Goal: Task Accomplishment & Management: Complete application form

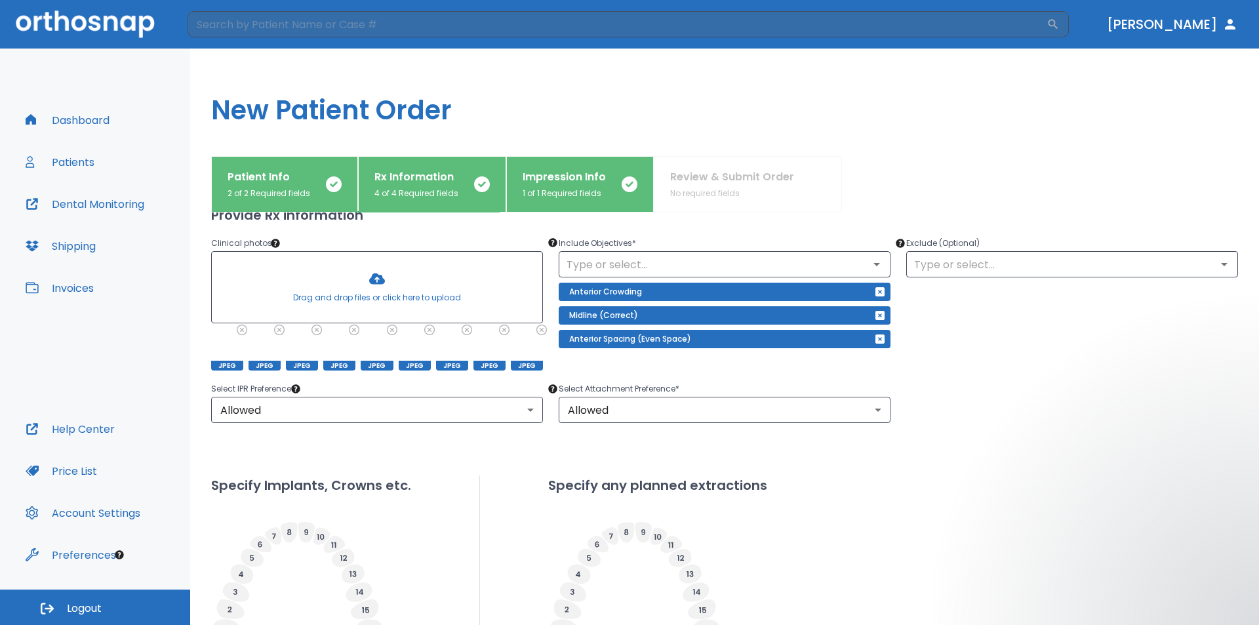
scroll to position [192, 0]
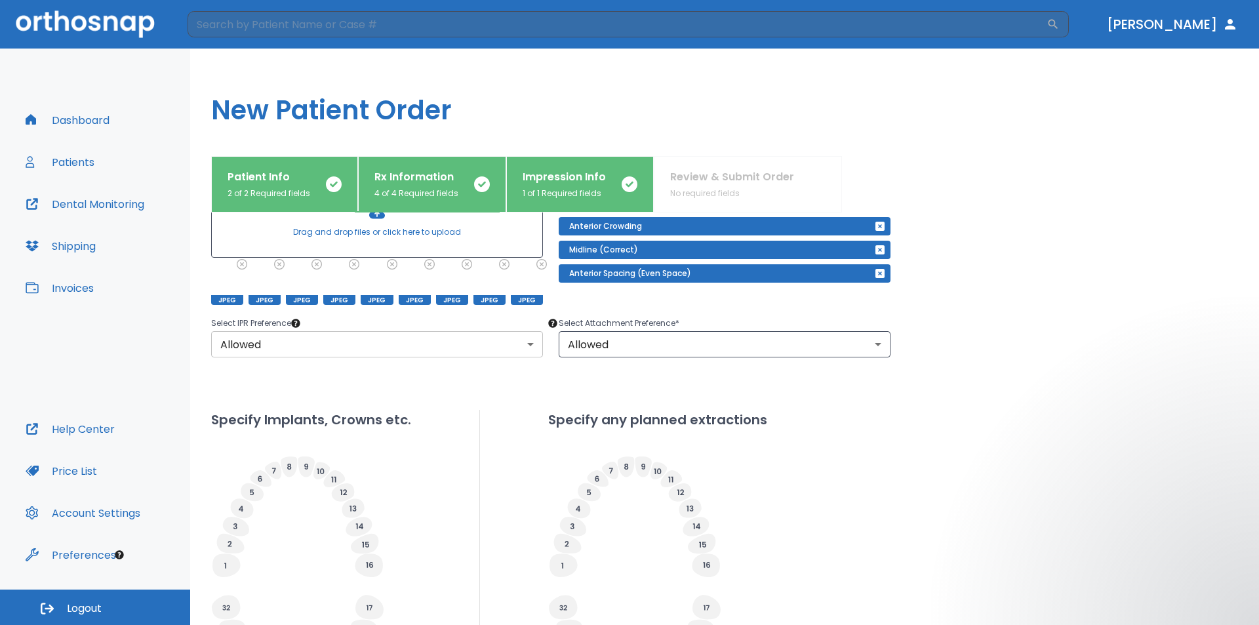
click at [527, 344] on body "​ [PERSON_NAME] Dashboard Patients Dental Monitoring Shipping Invoices Help Cen…" at bounding box center [629, 312] width 1259 height 625
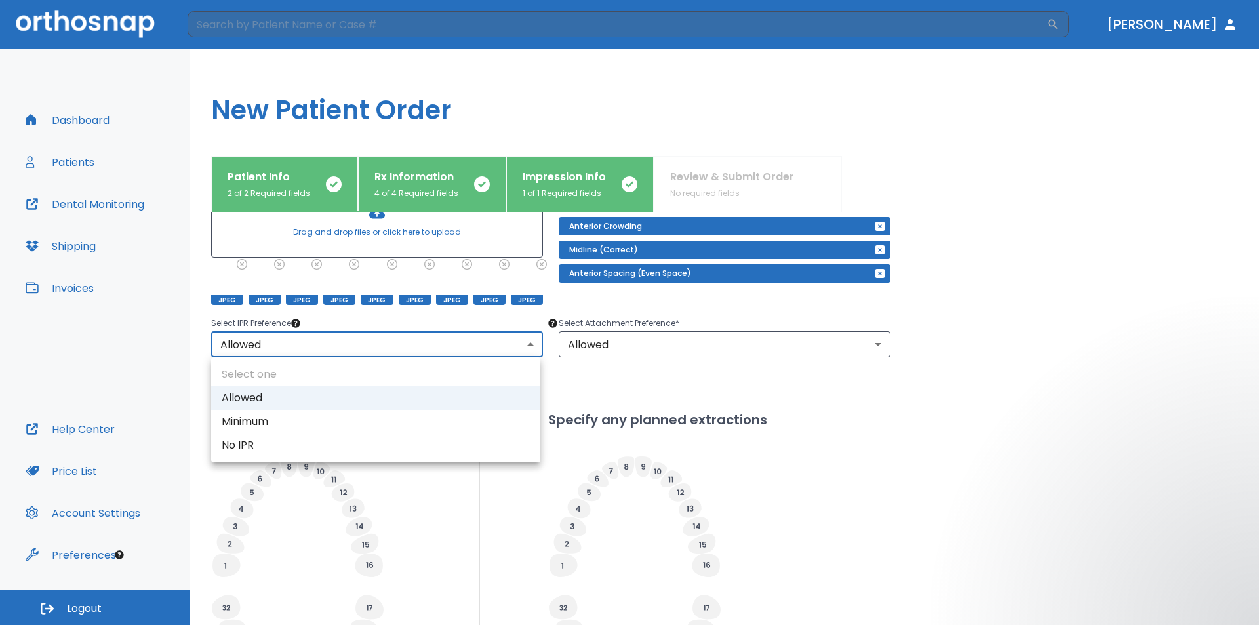
click at [253, 420] on li "Minimum" at bounding box center [375, 422] width 329 height 24
type input "2"
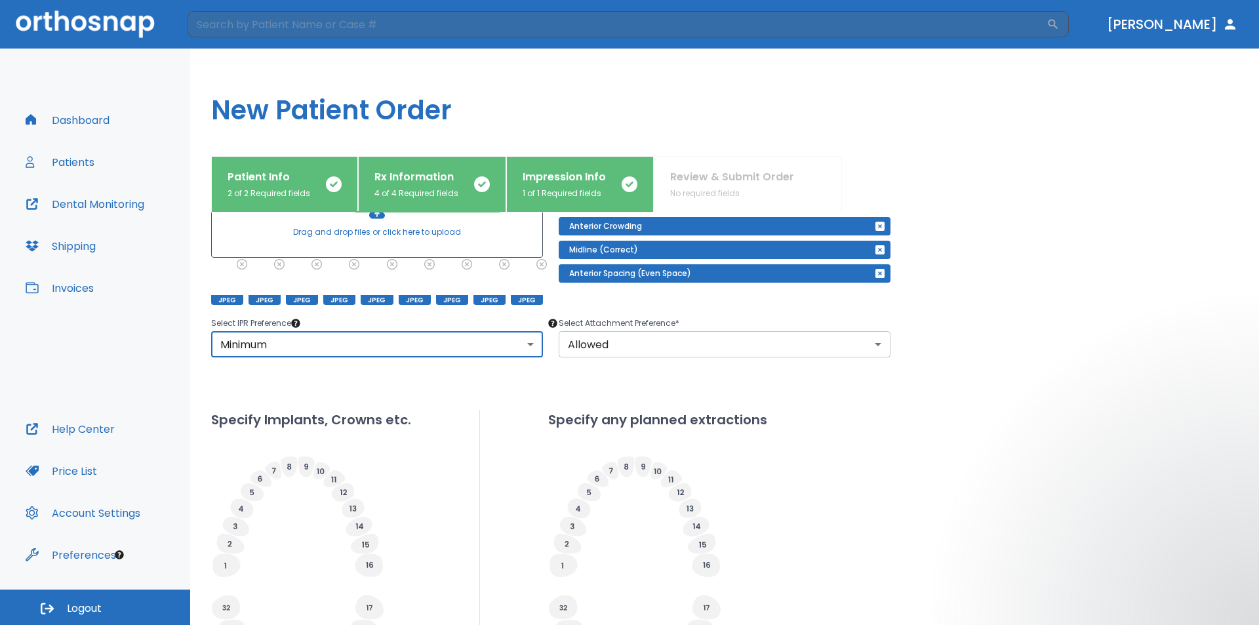
click at [874, 344] on body "​ [PERSON_NAME] Dashboard Patients Dental Monitoring Shipping Invoices Help Cen…" at bounding box center [629, 312] width 1259 height 625
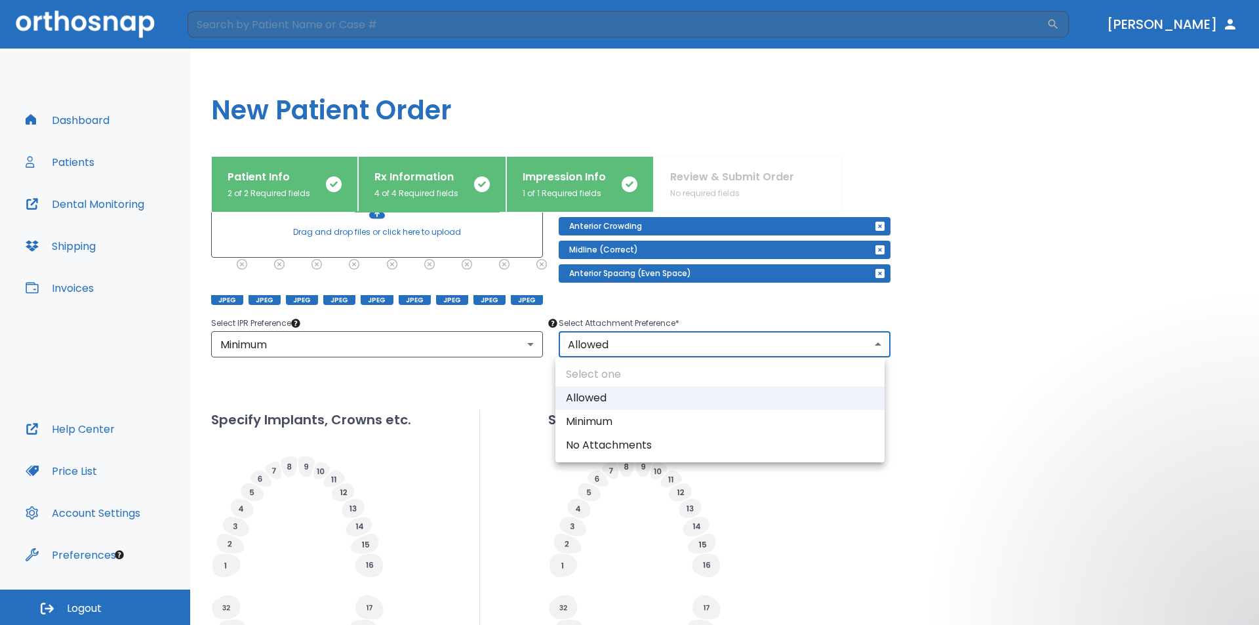
click at [589, 399] on li "Allowed" at bounding box center [720, 398] width 329 height 24
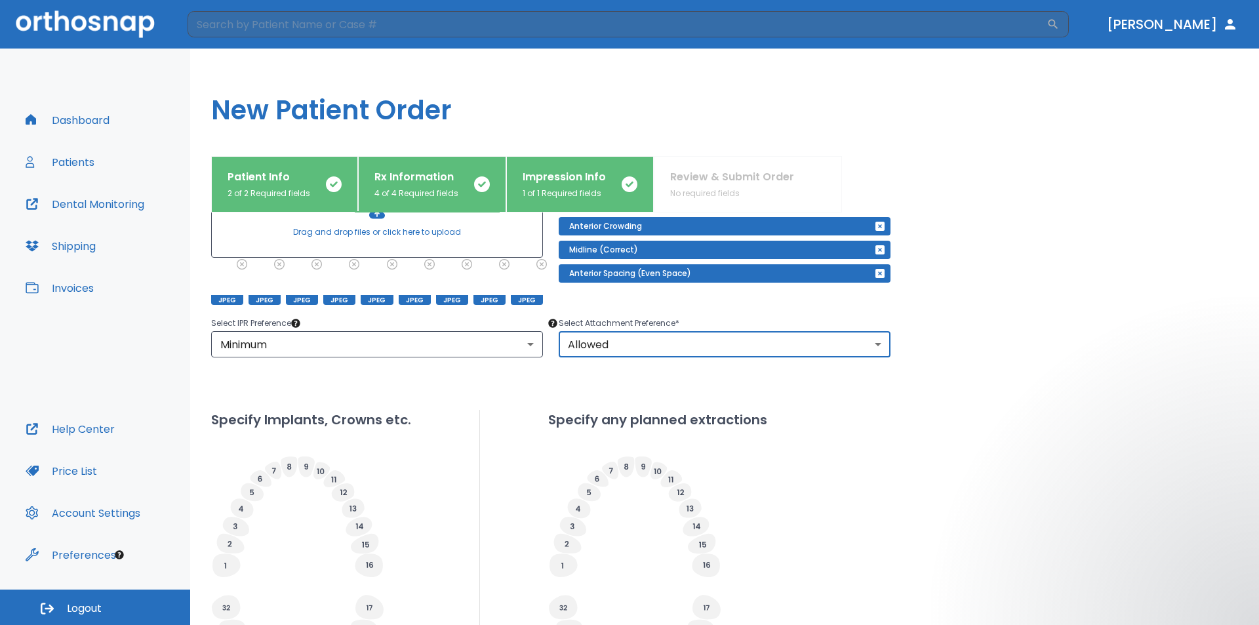
scroll to position [389, 0]
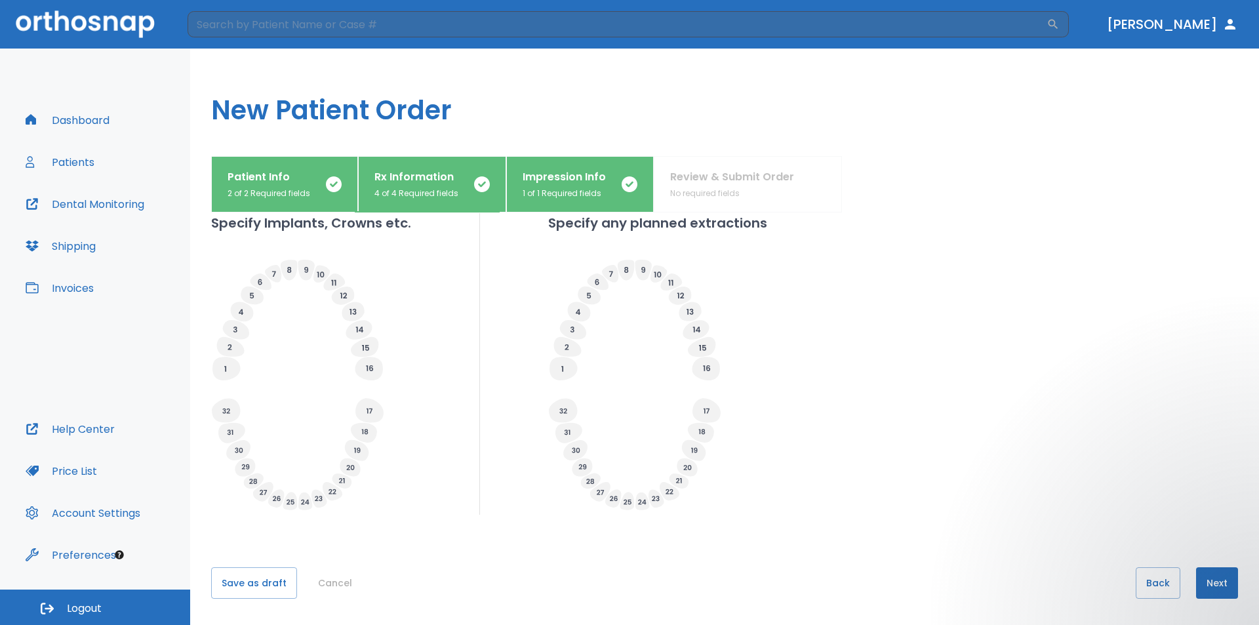
click at [1213, 581] on button "Next" at bounding box center [1217, 582] width 42 height 31
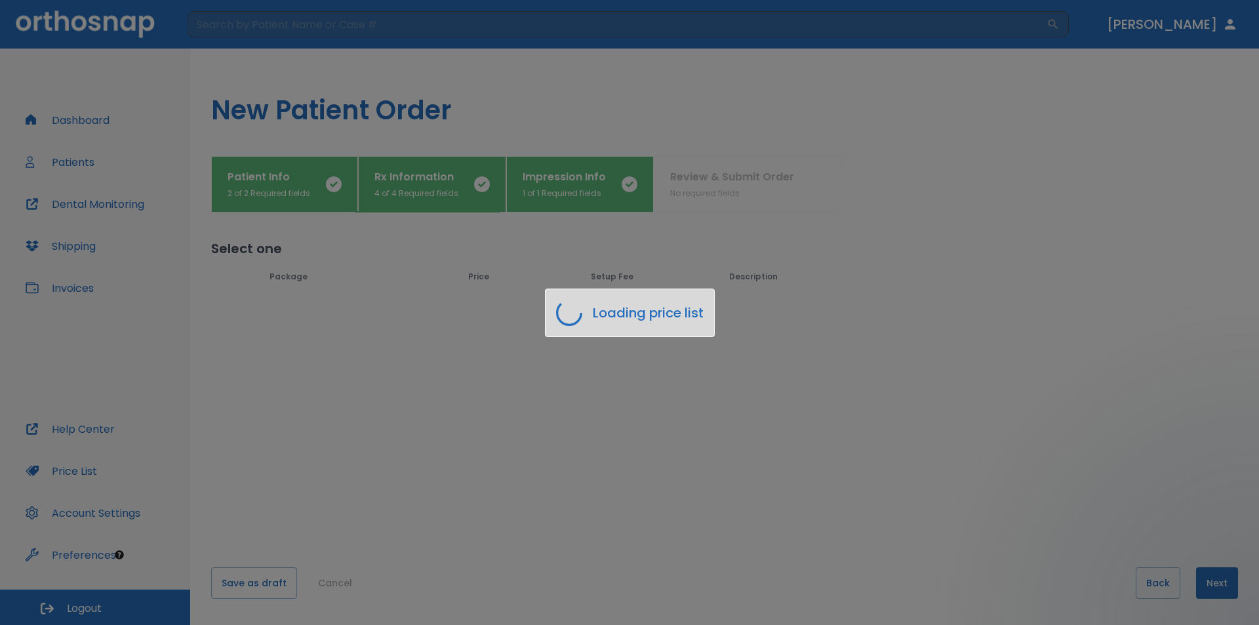
scroll to position [0, 0]
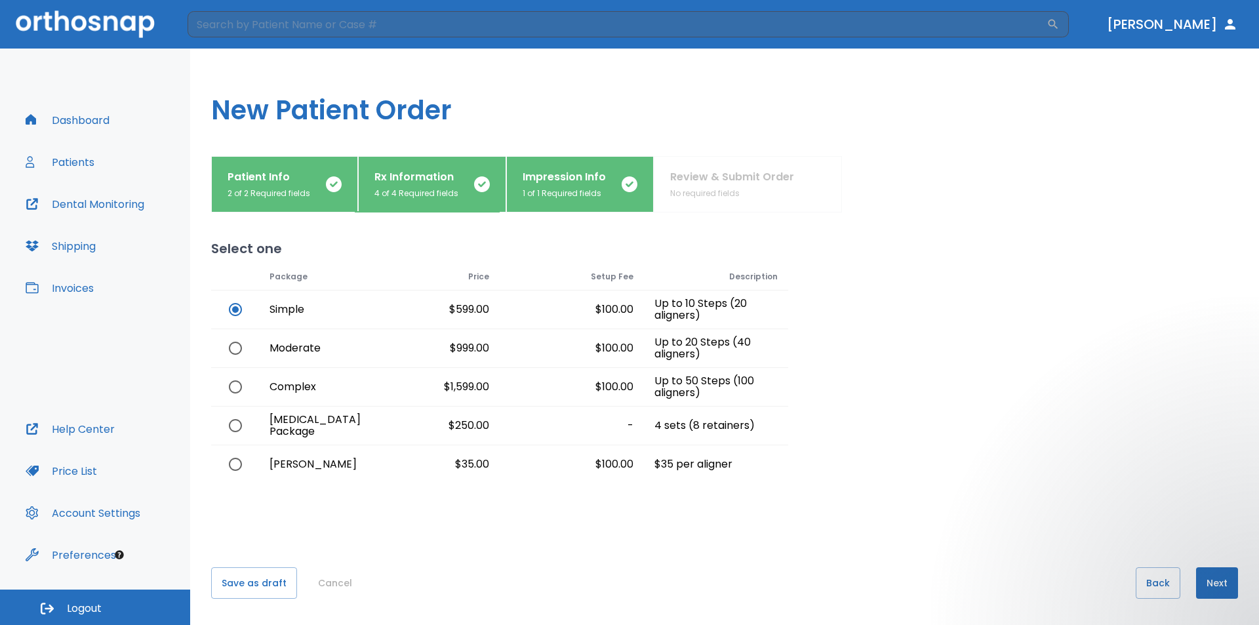
click at [232, 346] on input "radio" at bounding box center [236, 349] width 28 height 28
radio input "true"
click at [234, 305] on input "radio" at bounding box center [236, 310] width 28 height 28
radio input "true"
click at [233, 349] on input "radio" at bounding box center [236, 349] width 28 height 28
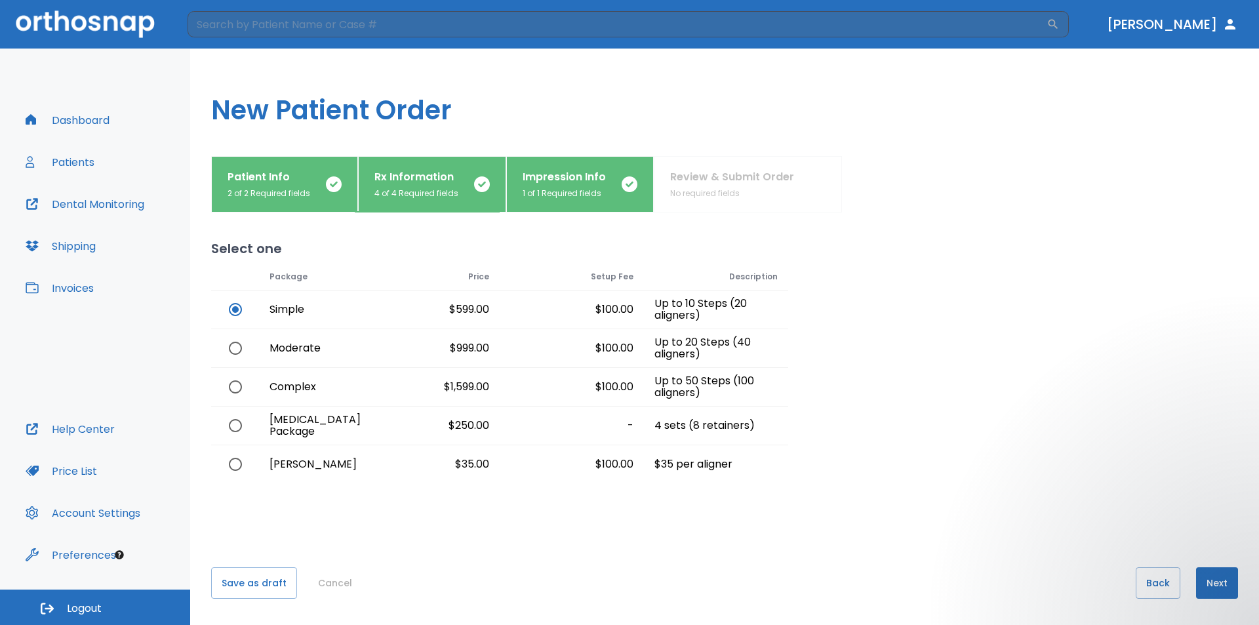
radio input "true"
click at [237, 313] on input "radio" at bounding box center [236, 310] width 28 height 28
radio input "true"
radio input "false"
click at [1212, 586] on button "Next" at bounding box center [1217, 582] width 42 height 31
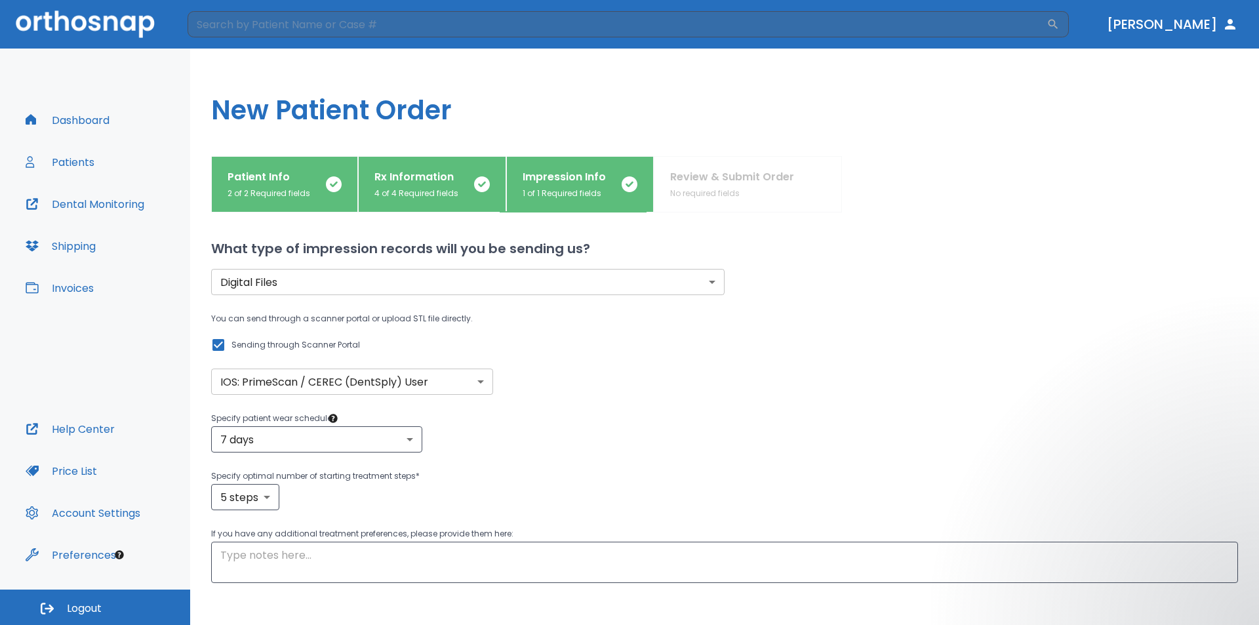
click at [709, 284] on body "​ [PERSON_NAME] Dashboard Patients Dental Monitoring Shipping Invoices Help Cen…" at bounding box center [629, 312] width 1259 height 625
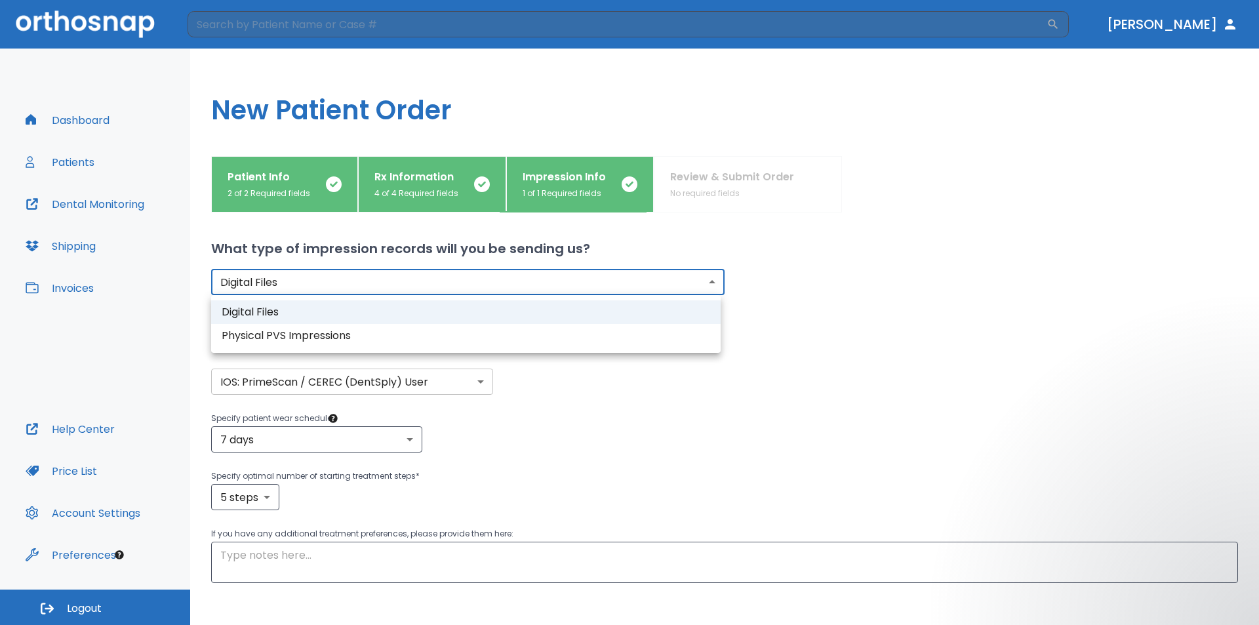
click at [268, 316] on li "Digital Files" at bounding box center [466, 312] width 510 height 24
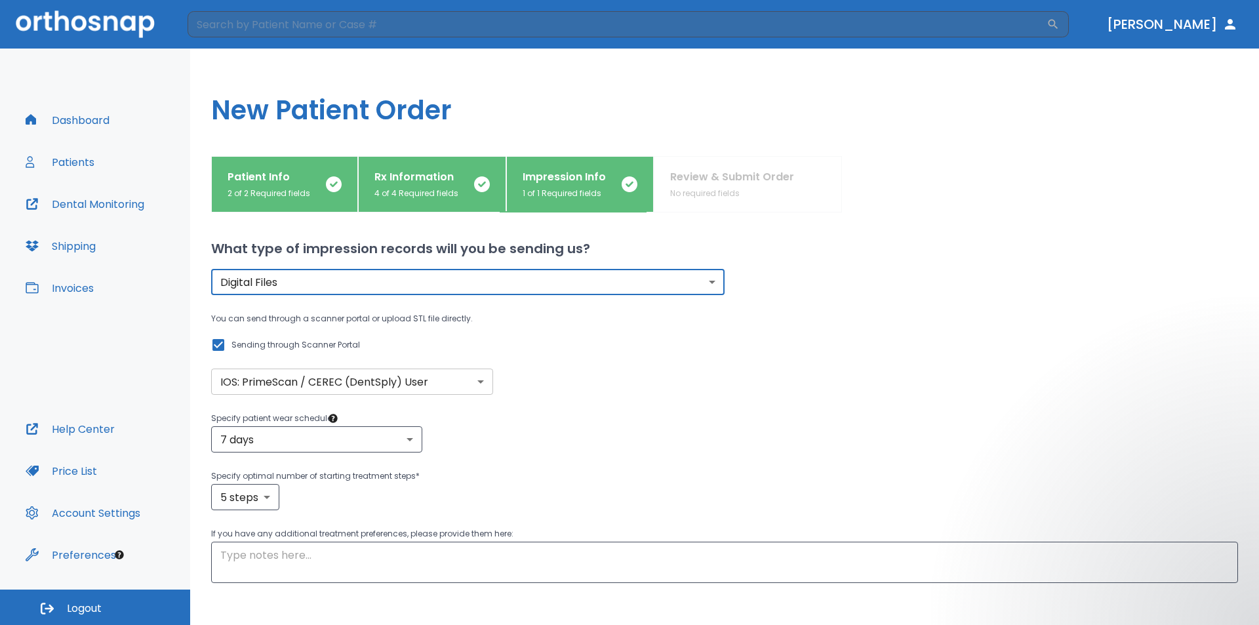
scroll to position [66, 0]
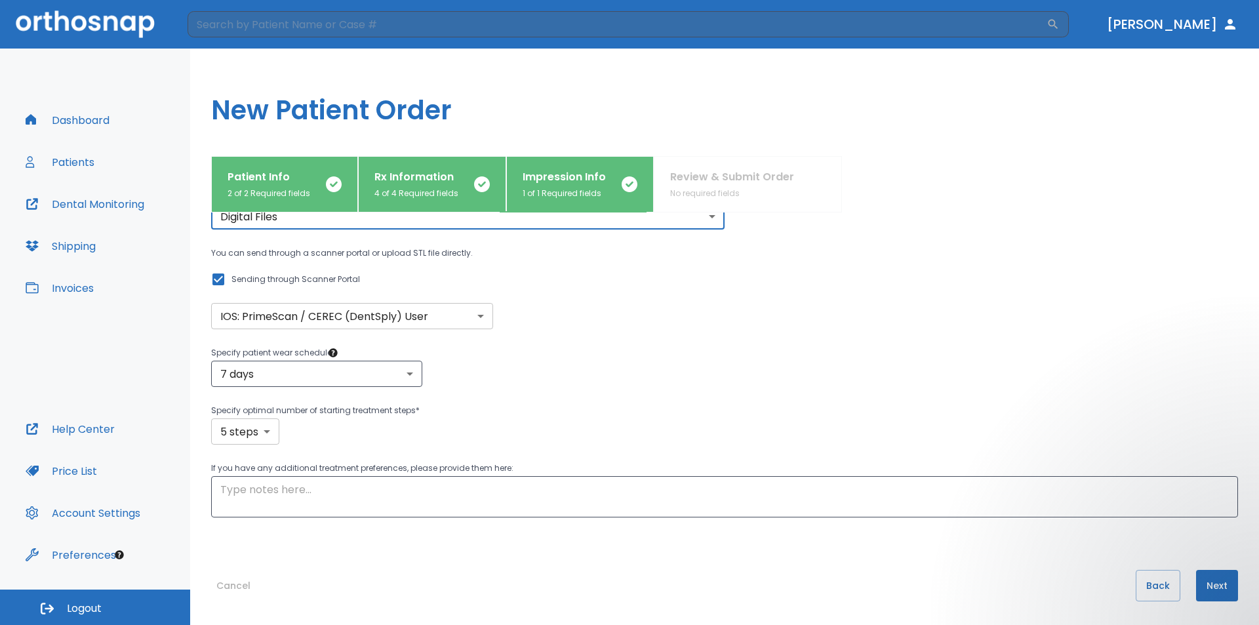
click at [269, 429] on body "​ [PERSON_NAME] Dashboard Patients Dental Monitoring Shipping Invoices Help Cen…" at bounding box center [629, 312] width 1259 height 625
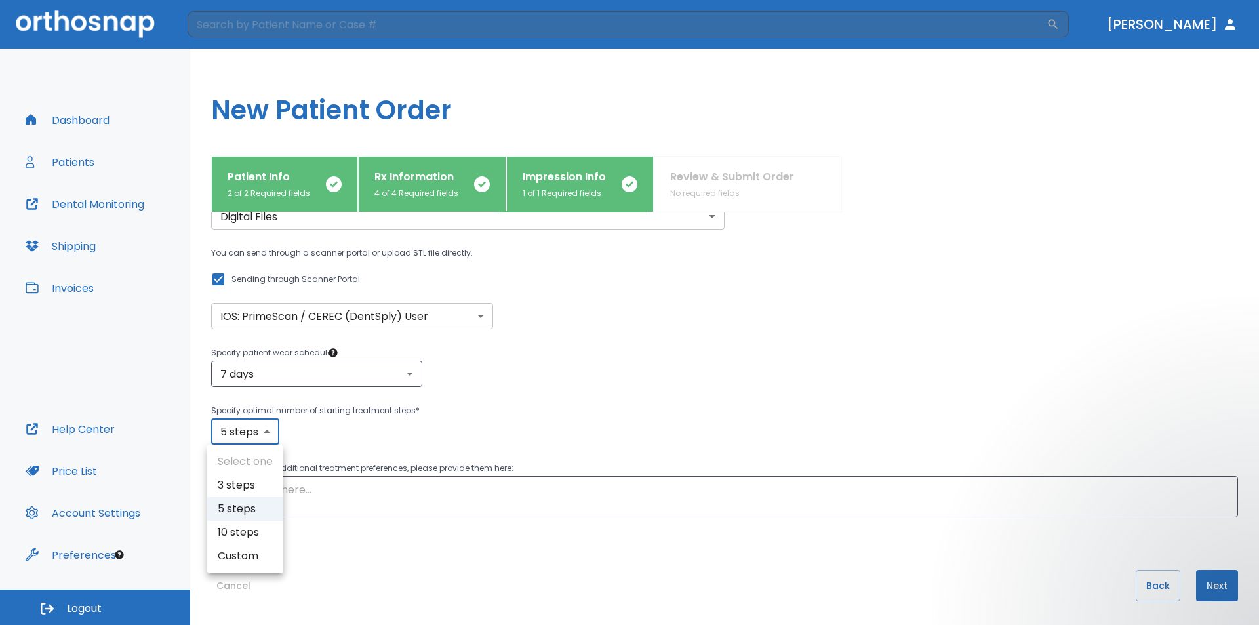
click at [243, 482] on li "3 steps" at bounding box center [245, 486] width 76 height 24
click at [267, 430] on body "​ [PERSON_NAME] Dashboard Patients Dental Monitoring Shipping Invoices Help Cen…" at bounding box center [629, 312] width 1259 height 625
click at [240, 508] on li "5 steps" at bounding box center [245, 509] width 76 height 24
type input "5"
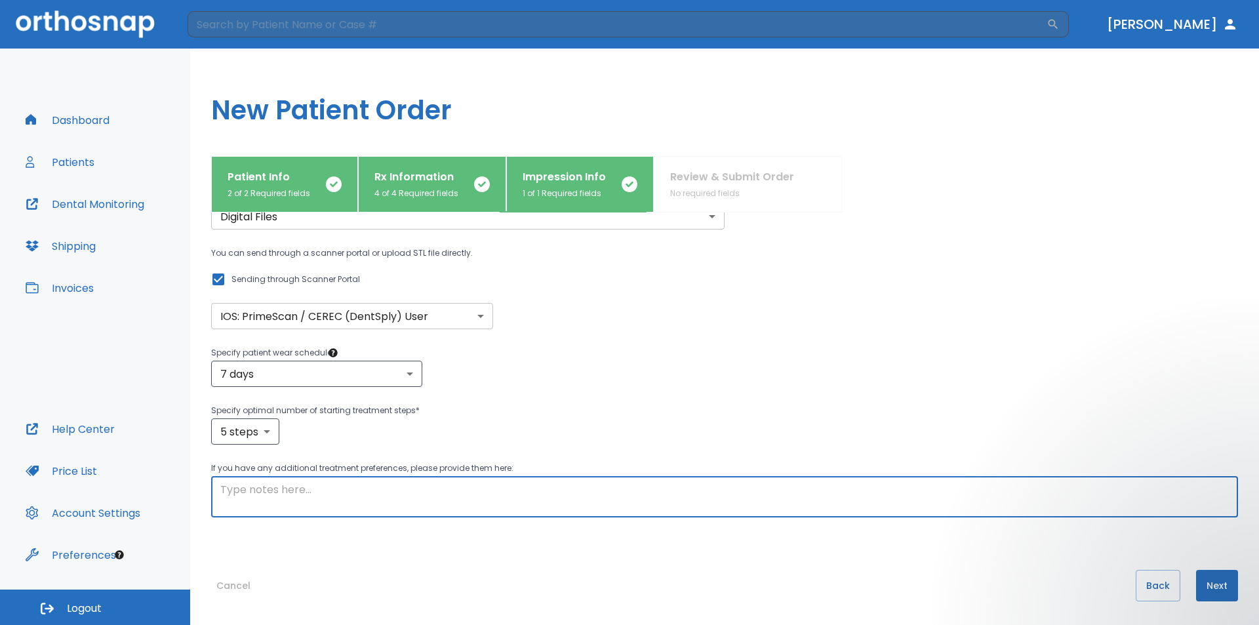
drag, startPoint x: 301, startPoint y: 494, endPoint x: 309, endPoint y: 486, distance: 11.1
click at [302, 491] on textarea at bounding box center [724, 497] width 1009 height 30
type textarea "This is our first case that we are submitting to you so we are hoping that we d…"
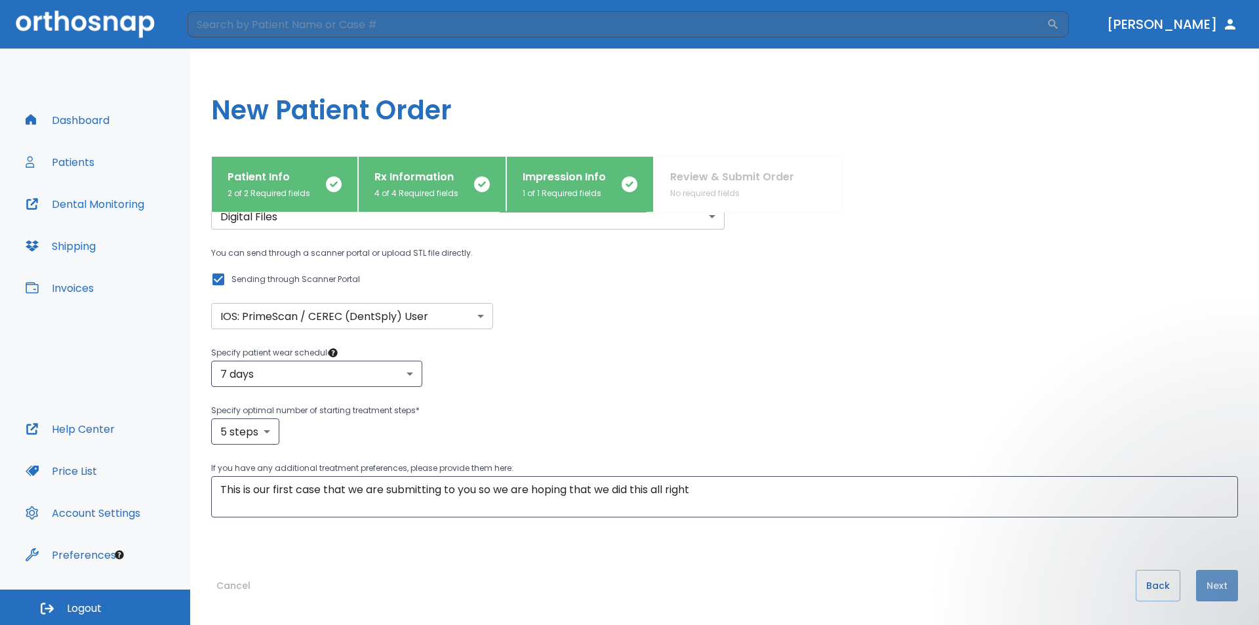
click at [1206, 579] on button "Next" at bounding box center [1217, 585] width 42 height 31
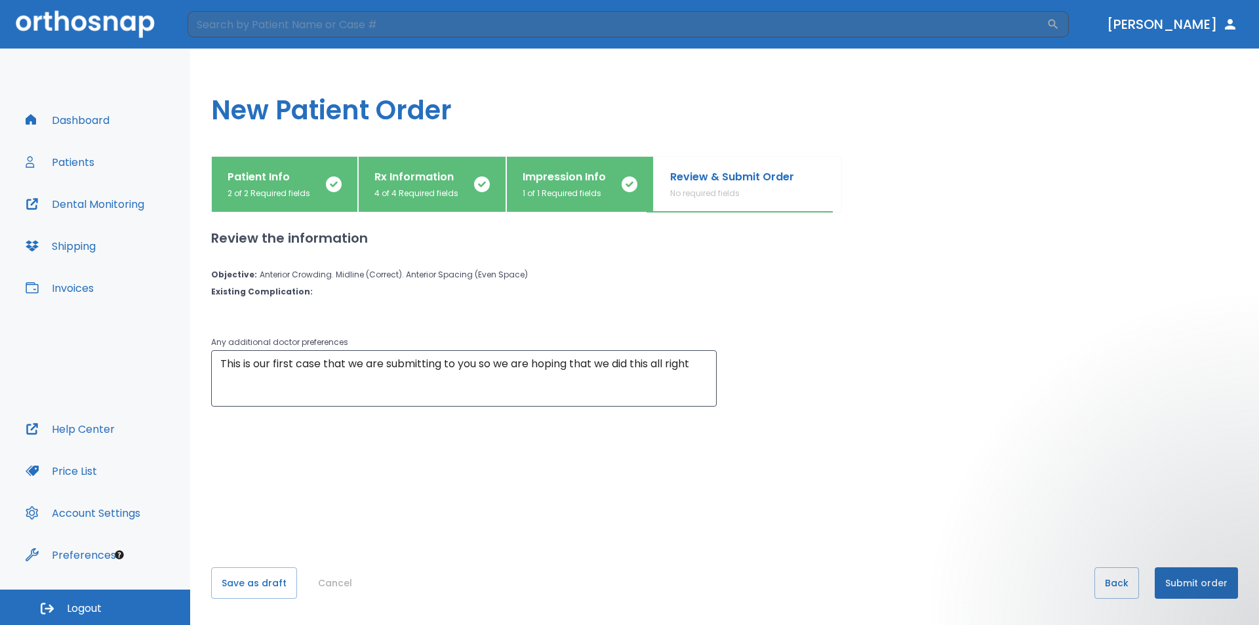
click at [1187, 580] on button "Submit order" at bounding box center [1196, 582] width 83 height 31
